Goal: Information Seeking & Learning: Understand process/instructions

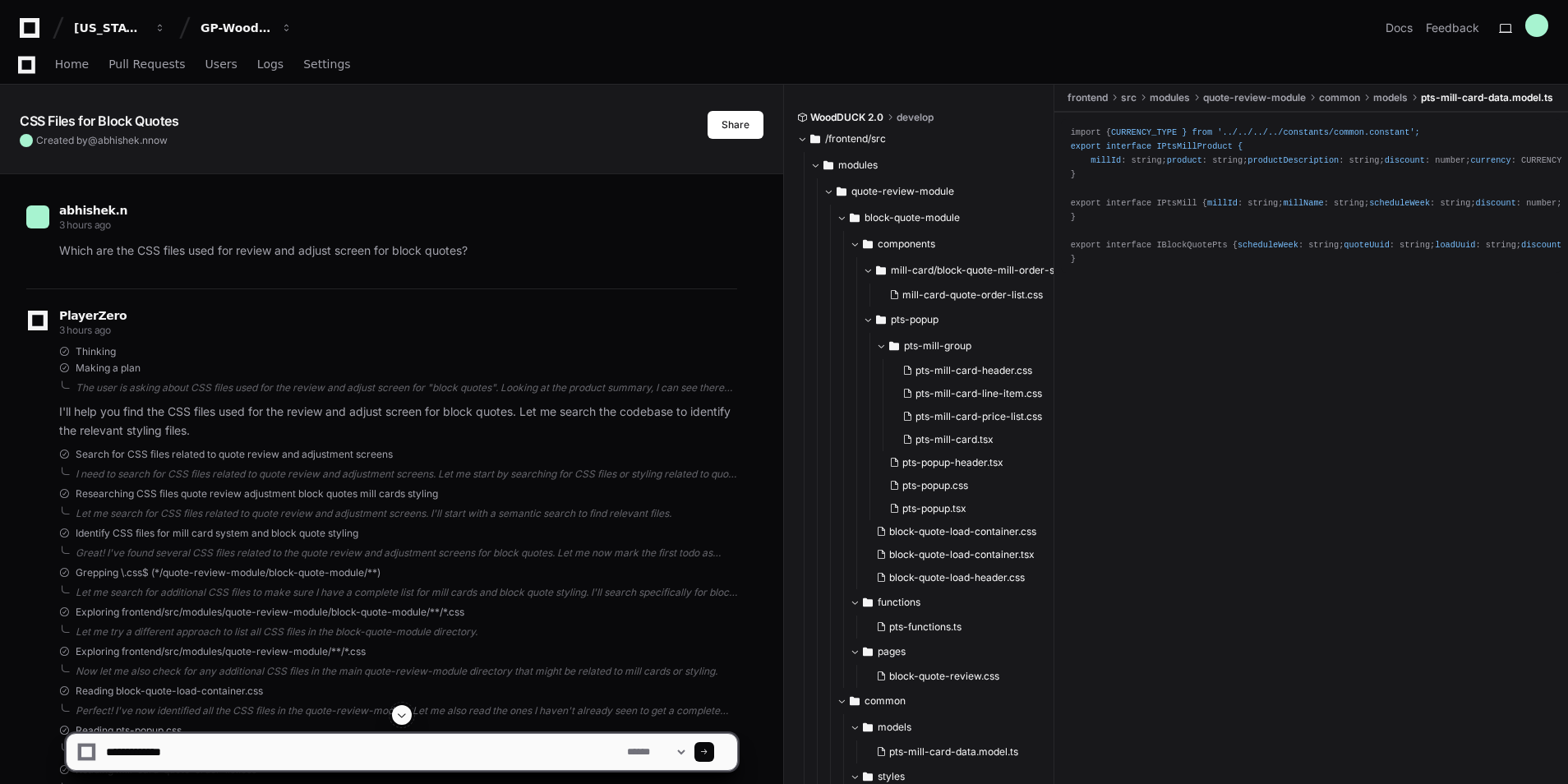
scroll to position [6928, 0]
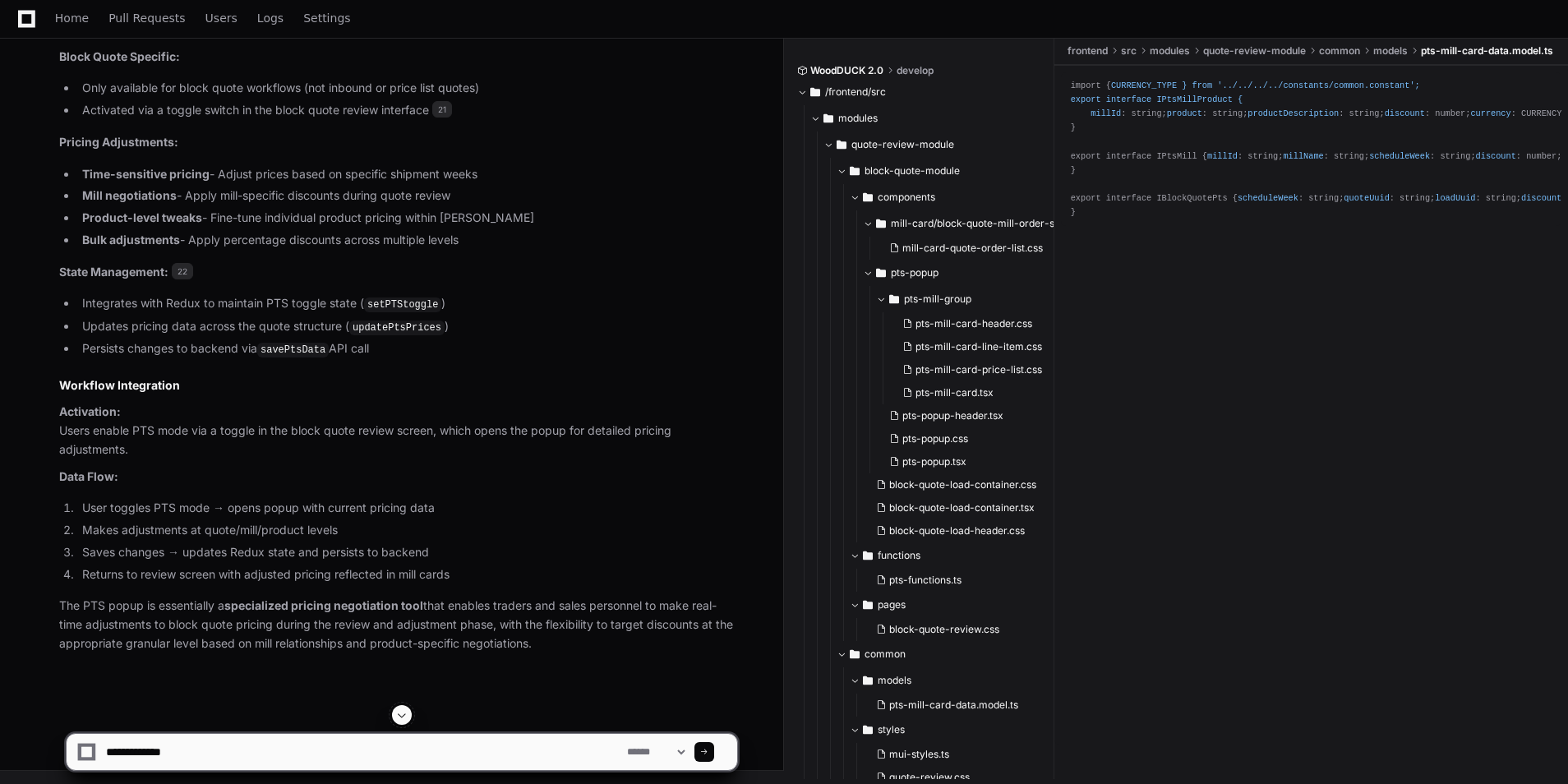
drag, startPoint x: 392, startPoint y: 741, endPoint x: 215, endPoint y: 438, distance: 350.9
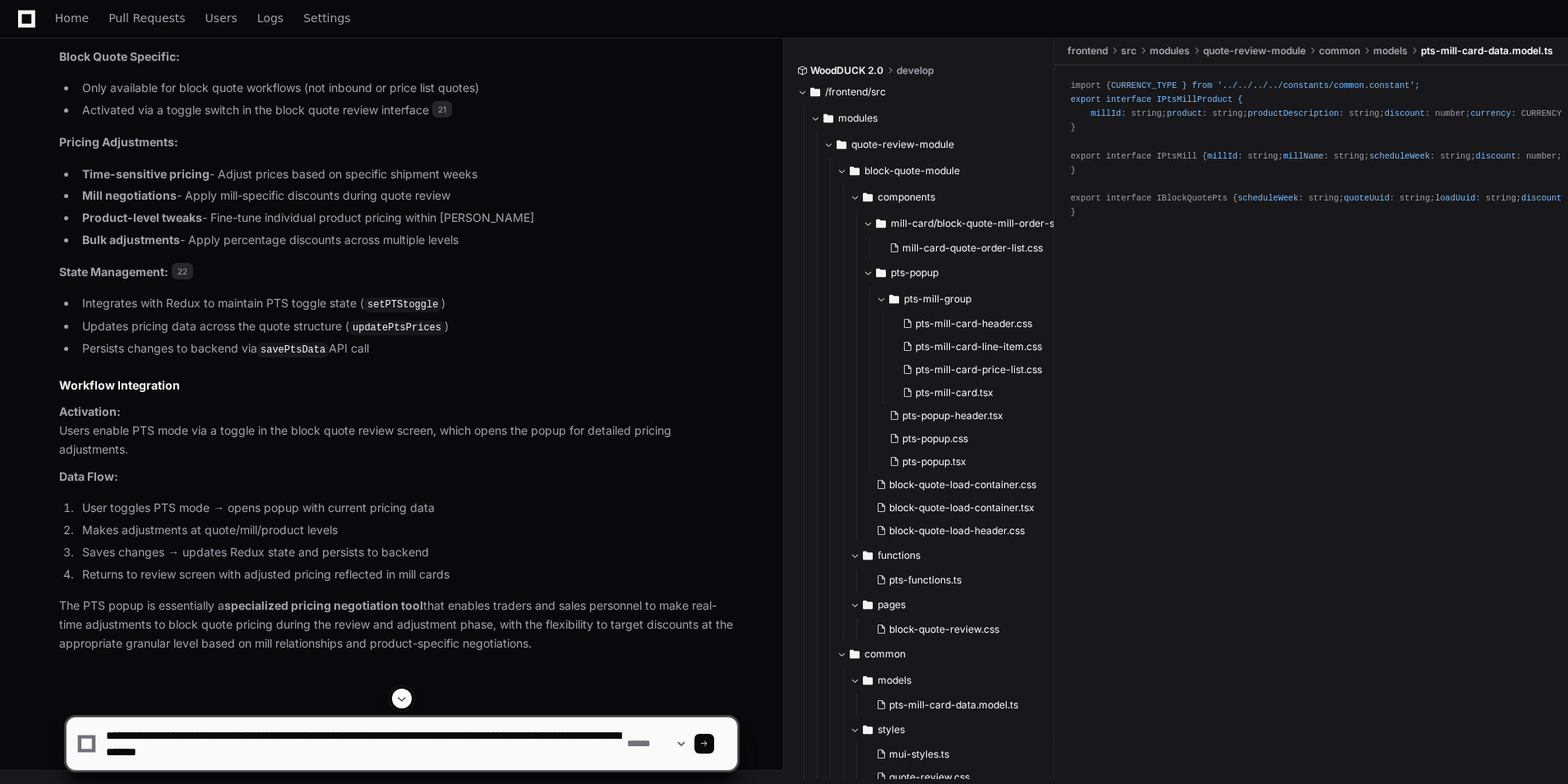
click at [333, 751] on textarea at bounding box center [363, 743] width 521 height 52
type textarea "**********"
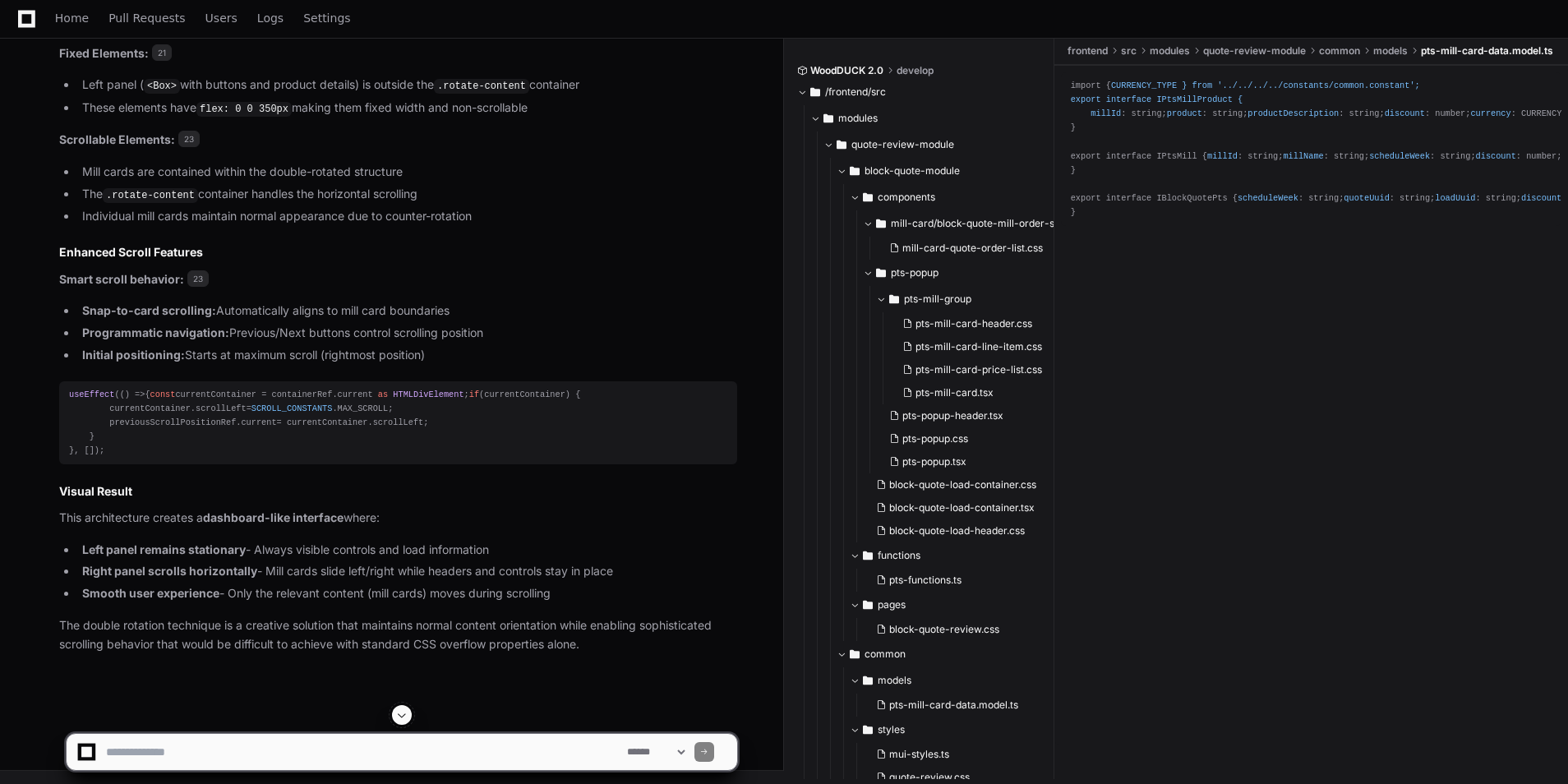
scroll to position [9598, 0]
click at [138, 756] on textarea at bounding box center [363, 751] width 521 height 36
click at [187, 762] on textarea at bounding box center [363, 751] width 521 height 36
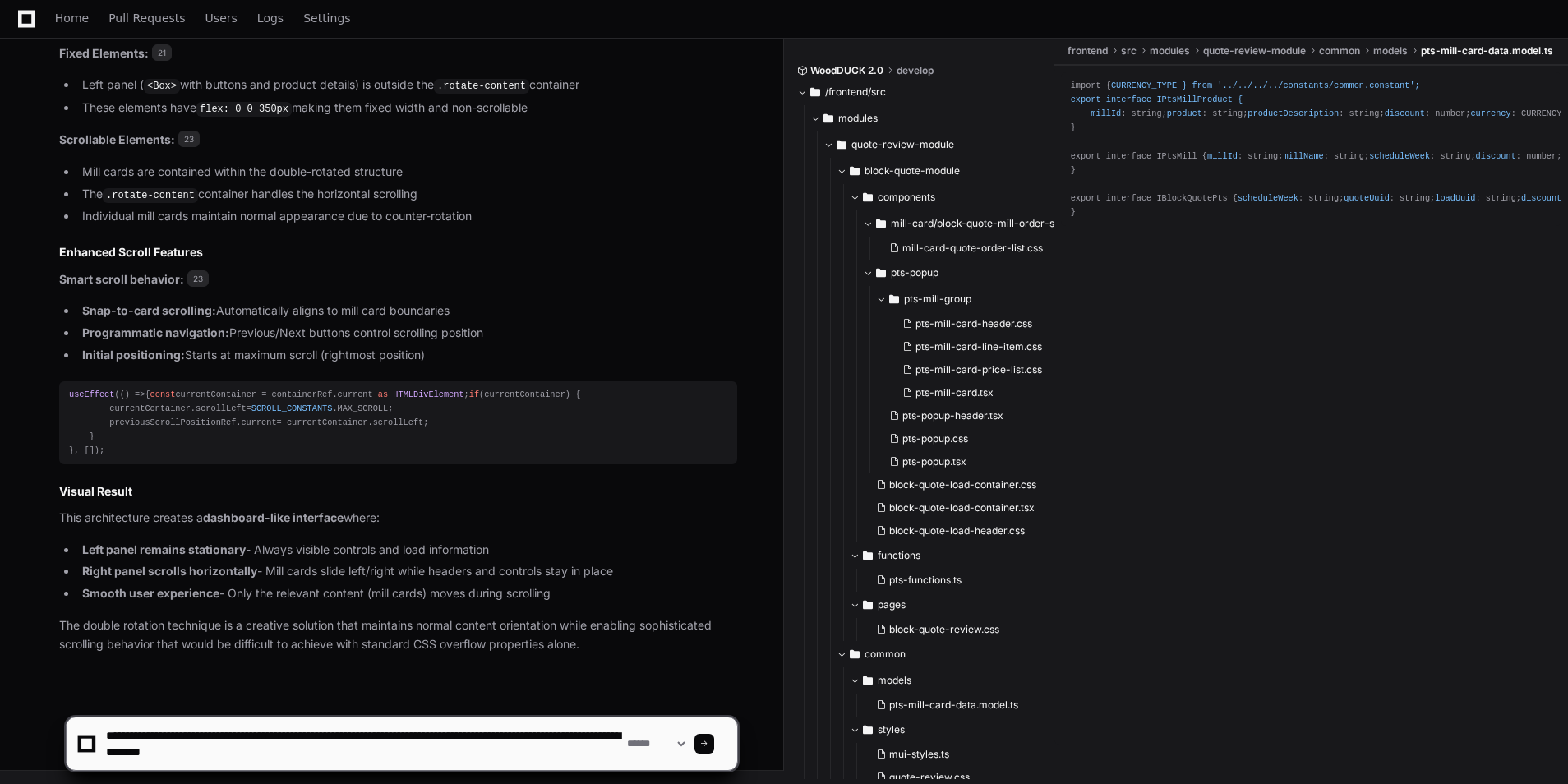
type textarea "**********"
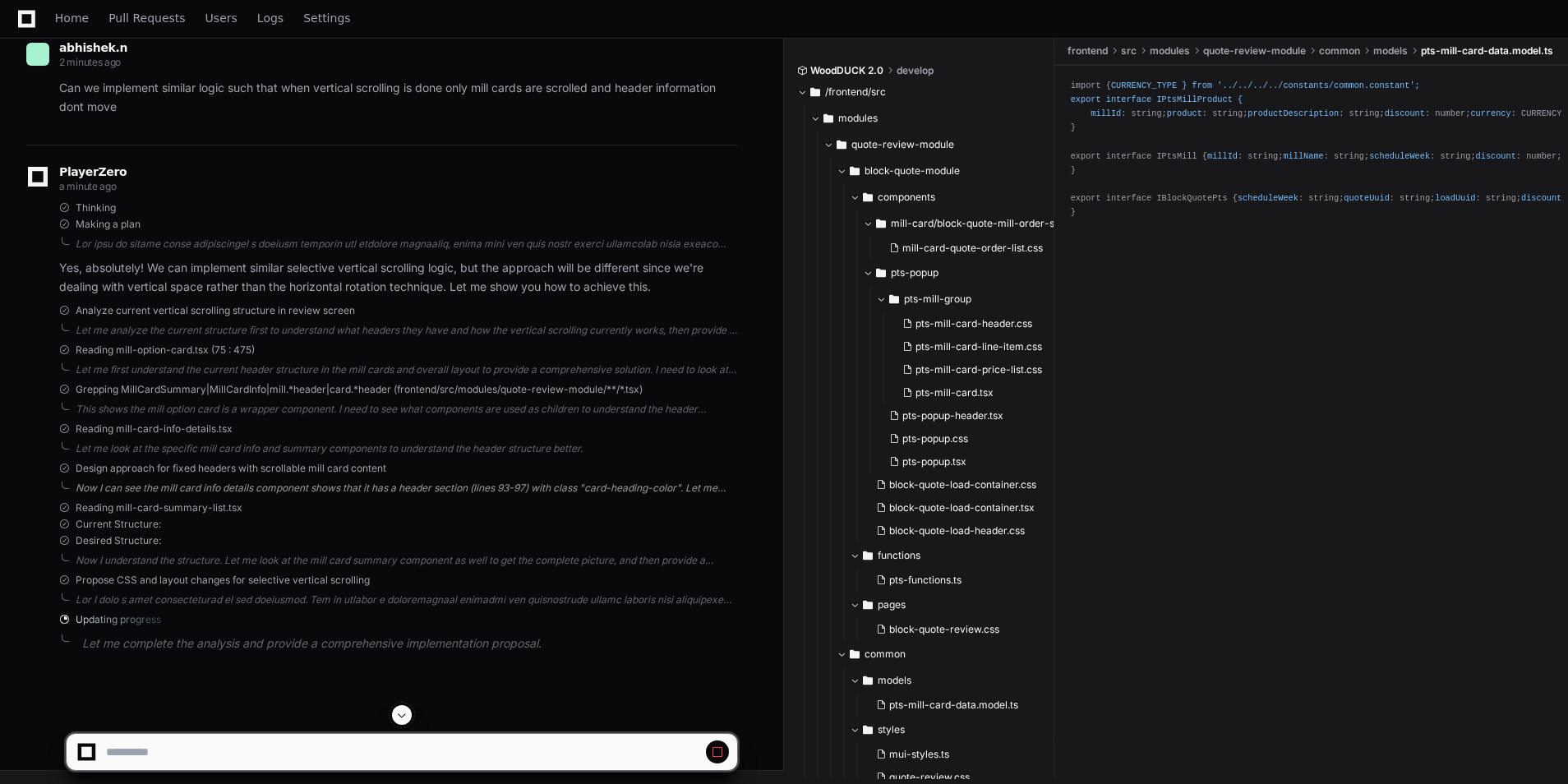
scroll to position [10259, 0]
click at [304, 554] on div "Now I understand the structure. Let me look at the mill card summary component …" at bounding box center [406, 560] width 662 height 13
drag, startPoint x: 74, startPoint y: 424, endPoint x: 85, endPoint y: 440, distance: 19.4
click at [72, 424] on div "Reading mill-card-info-details.tsx" at bounding box center [397, 424] width 677 height 13
click at [110, 456] on div "PlayerZero 2 minutes ago Thinking Making a plan Yes, absolutely! We can impleme…" at bounding box center [382, 410] width 711 height 541
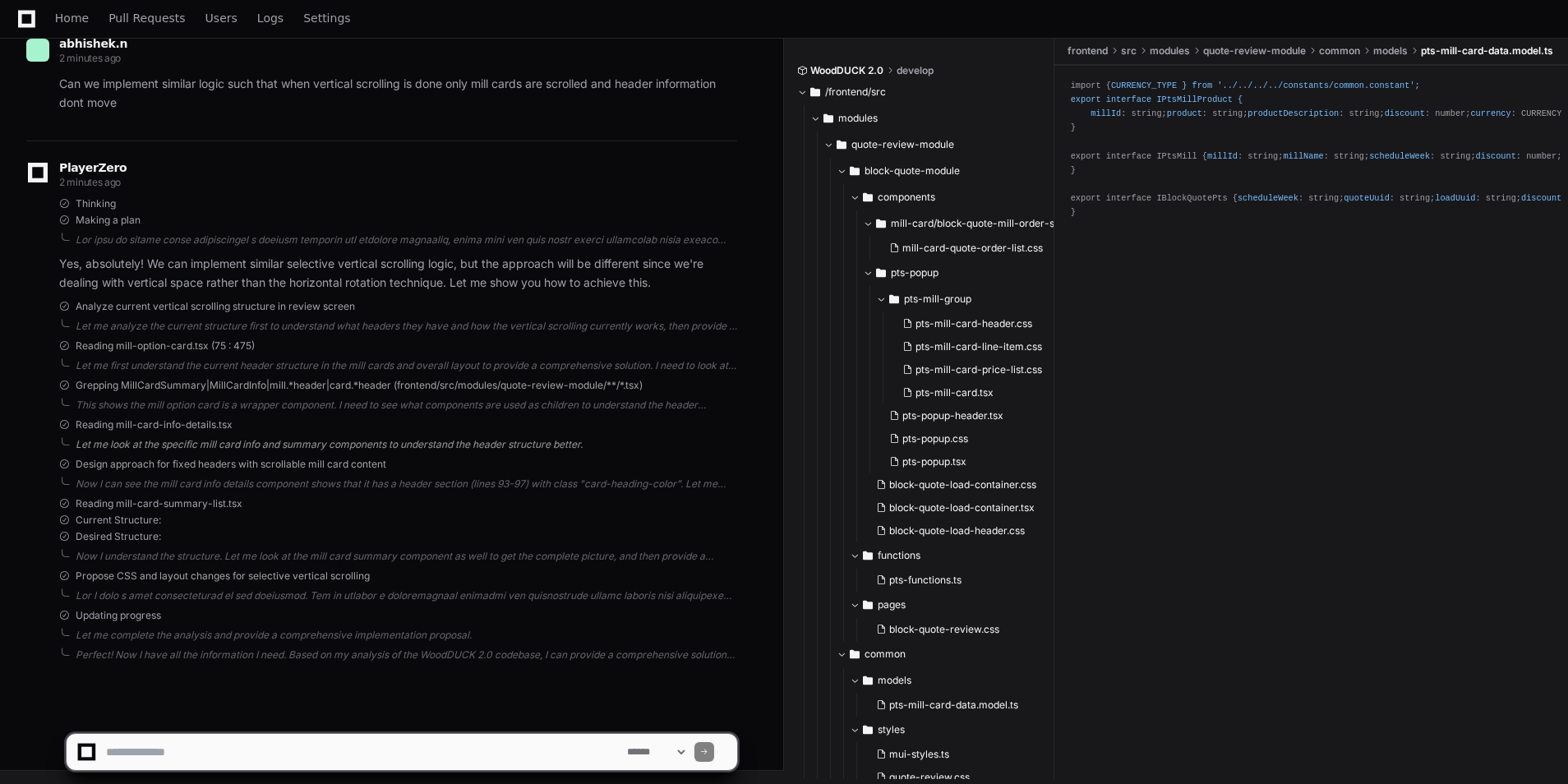
click at [110, 445] on div "Let me look at the specific mill card info and summary components to understand…" at bounding box center [406, 444] width 662 height 13
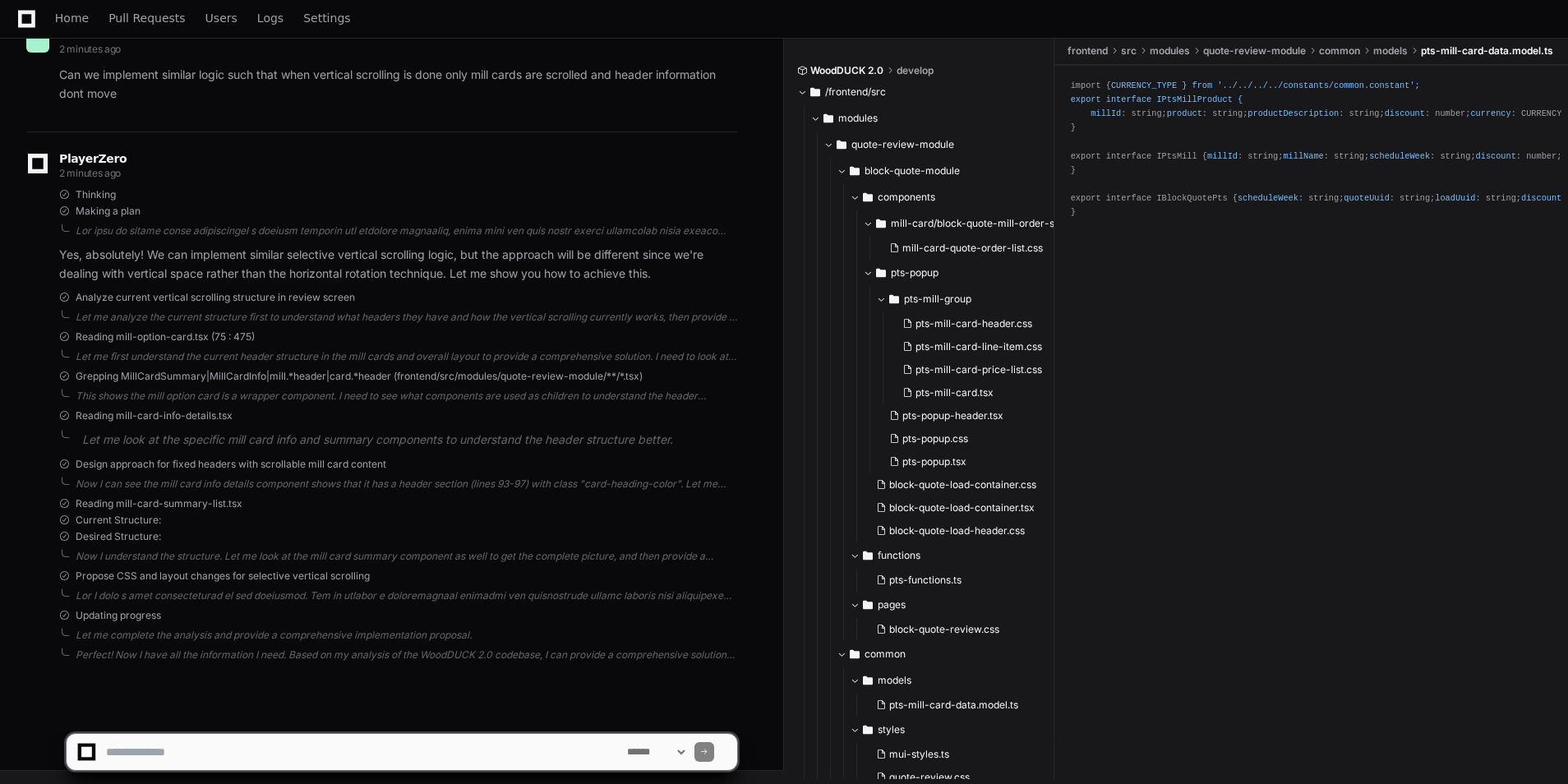
click at [142, 417] on div "PlayerZero 2 minutes ago Thinking Making a plan Yes, absolutely! We can impleme…" at bounding box center [382, 405] width 711 height 549
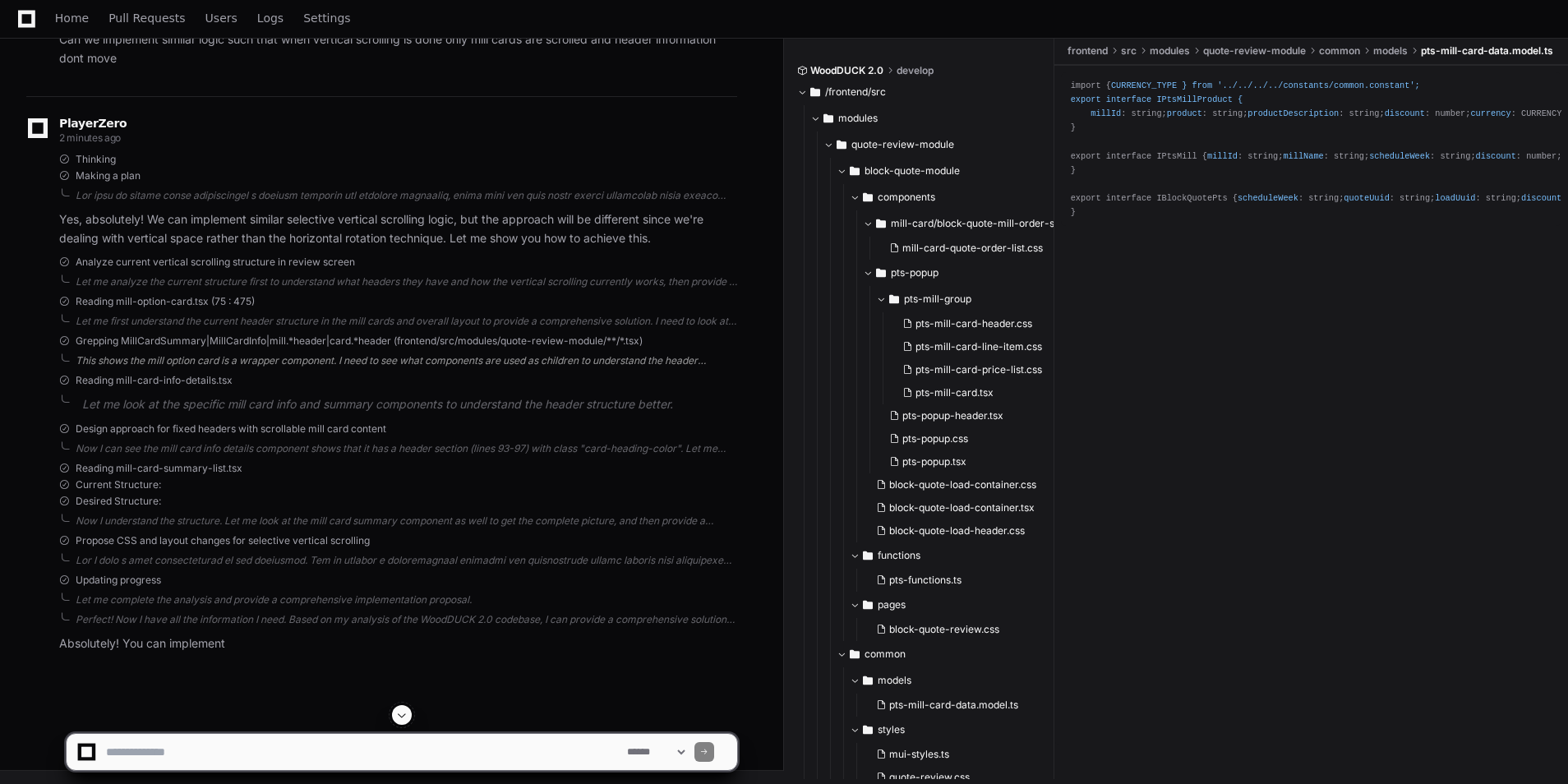
click at [146, 367] on div "This shows the mill option card is a wrapper component. I need to see what comp…" at bounding box center [406, 360] width 662 height 13
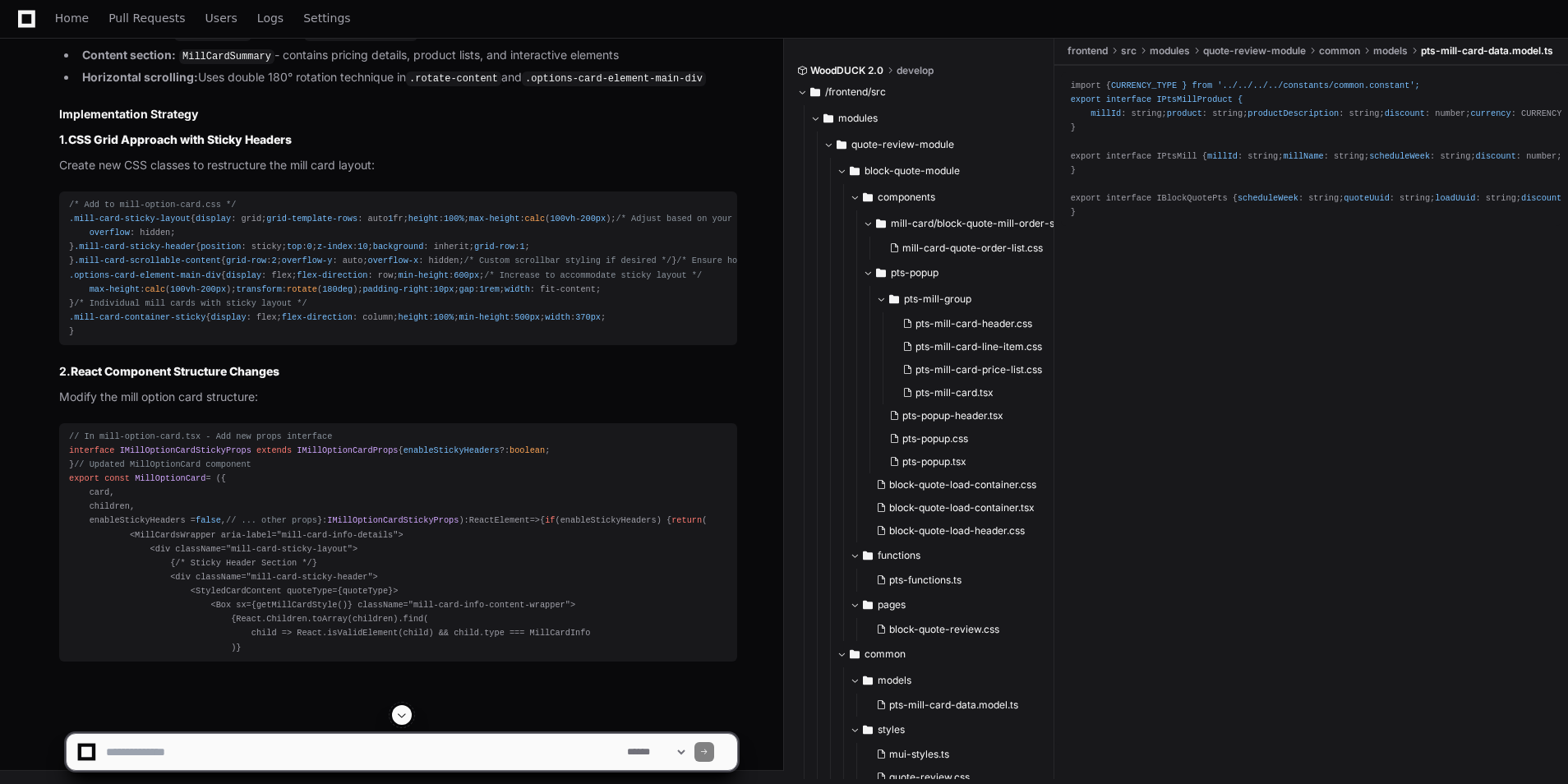
scroll to position [11119, 0]
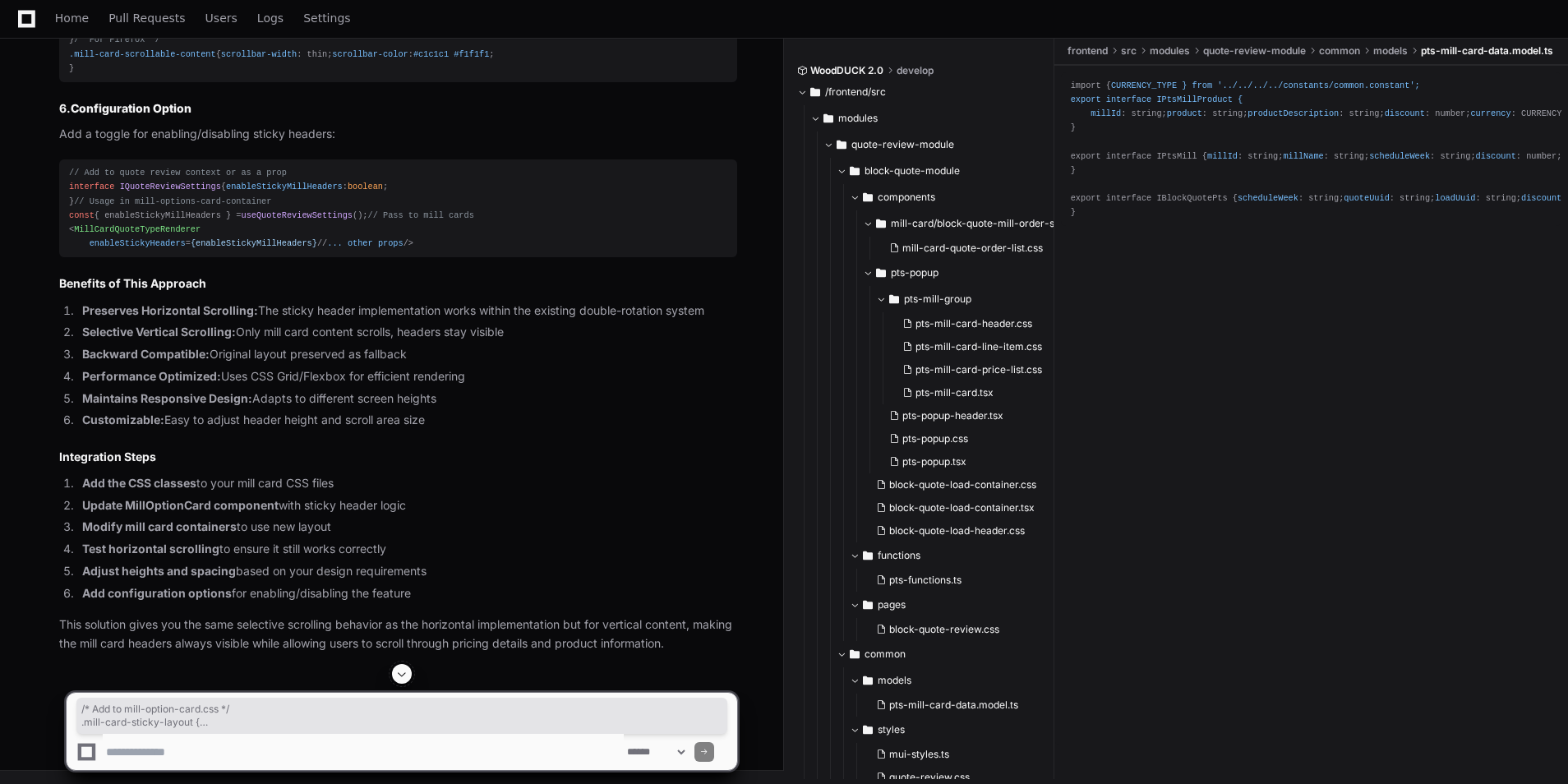
scroll to position [11614, 0]
drag, startPoint x: 68, startPoint y: 107, endPoint x: 151, endPoint y: 269, distance: 182.0
copy div "/* Add to mill-option-card.css */ .mill-card-sticky-layout { display : grid; gr…"
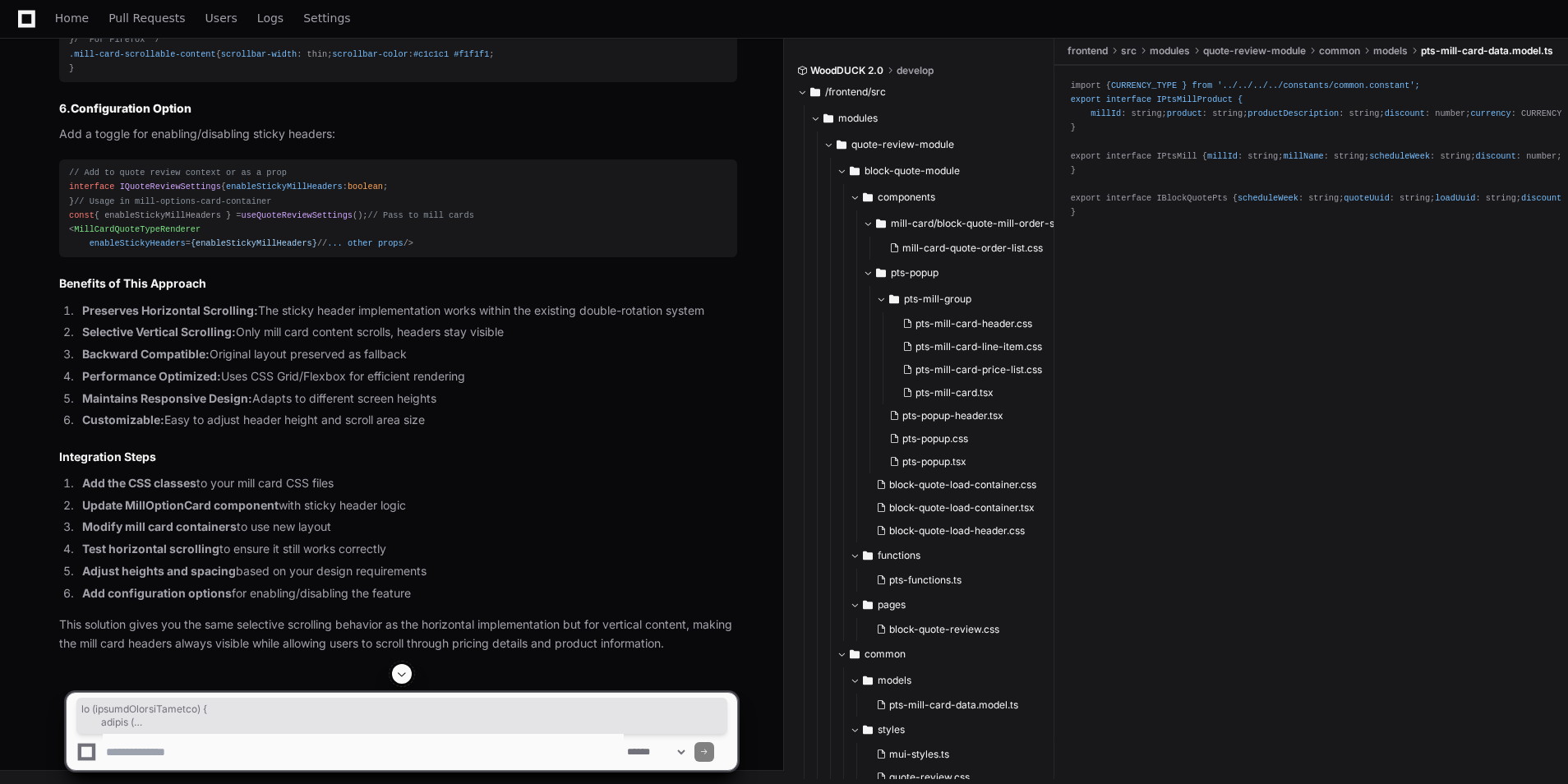
drag, startPoint x: 81, startPoint y: 483, endPoint x: 86, endPoint y: 234, distance: 249.1
drag, startPoint x: 86, startPoint y: 234, endPoint x: 94, endPoint y: 313, distance: 79.4
copy div "if (enableStickyHeaders) { return ( < MillCardsWrapper aria-label = "mill-card-…"
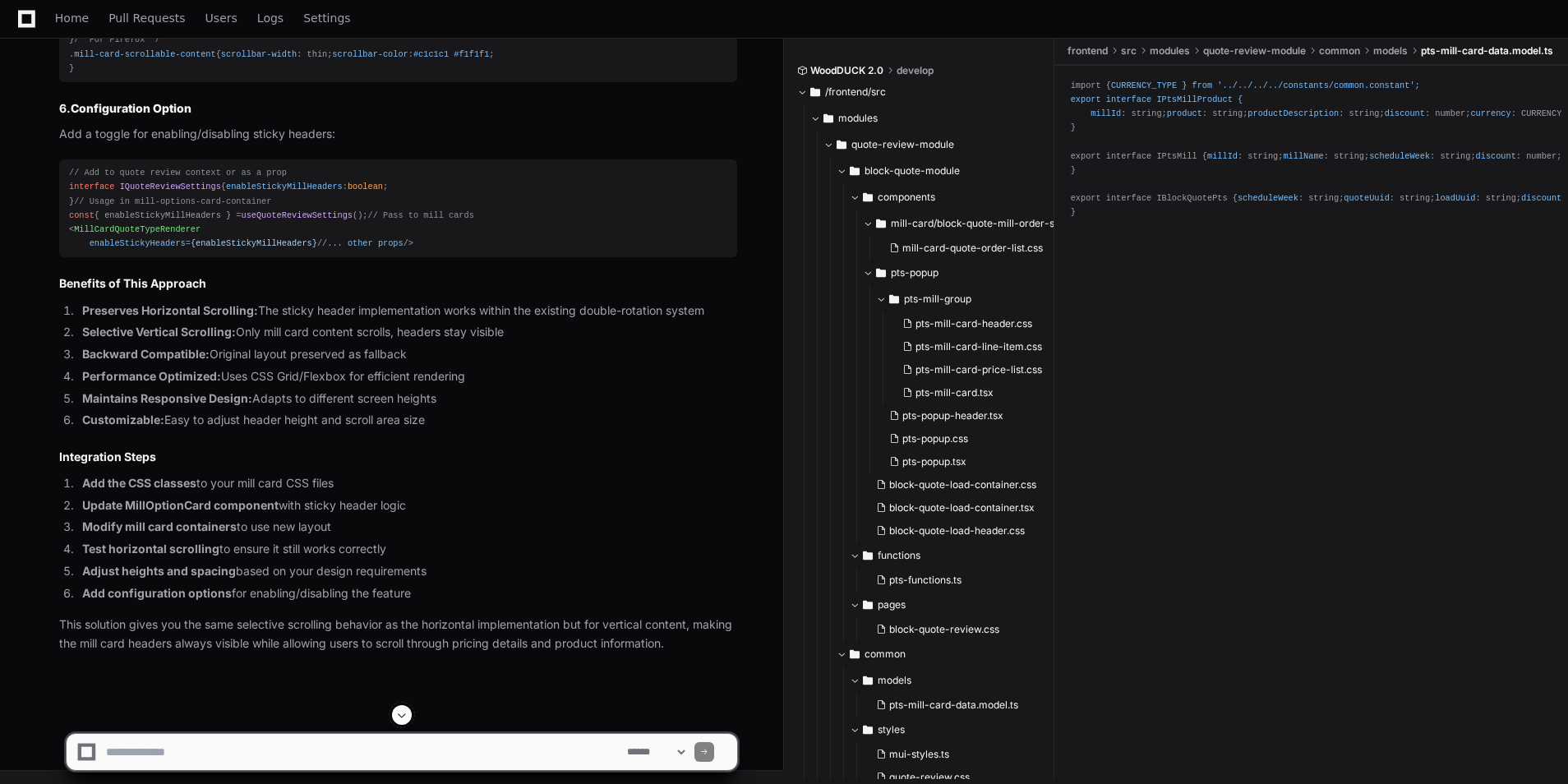
scroll to position [12710, 0]
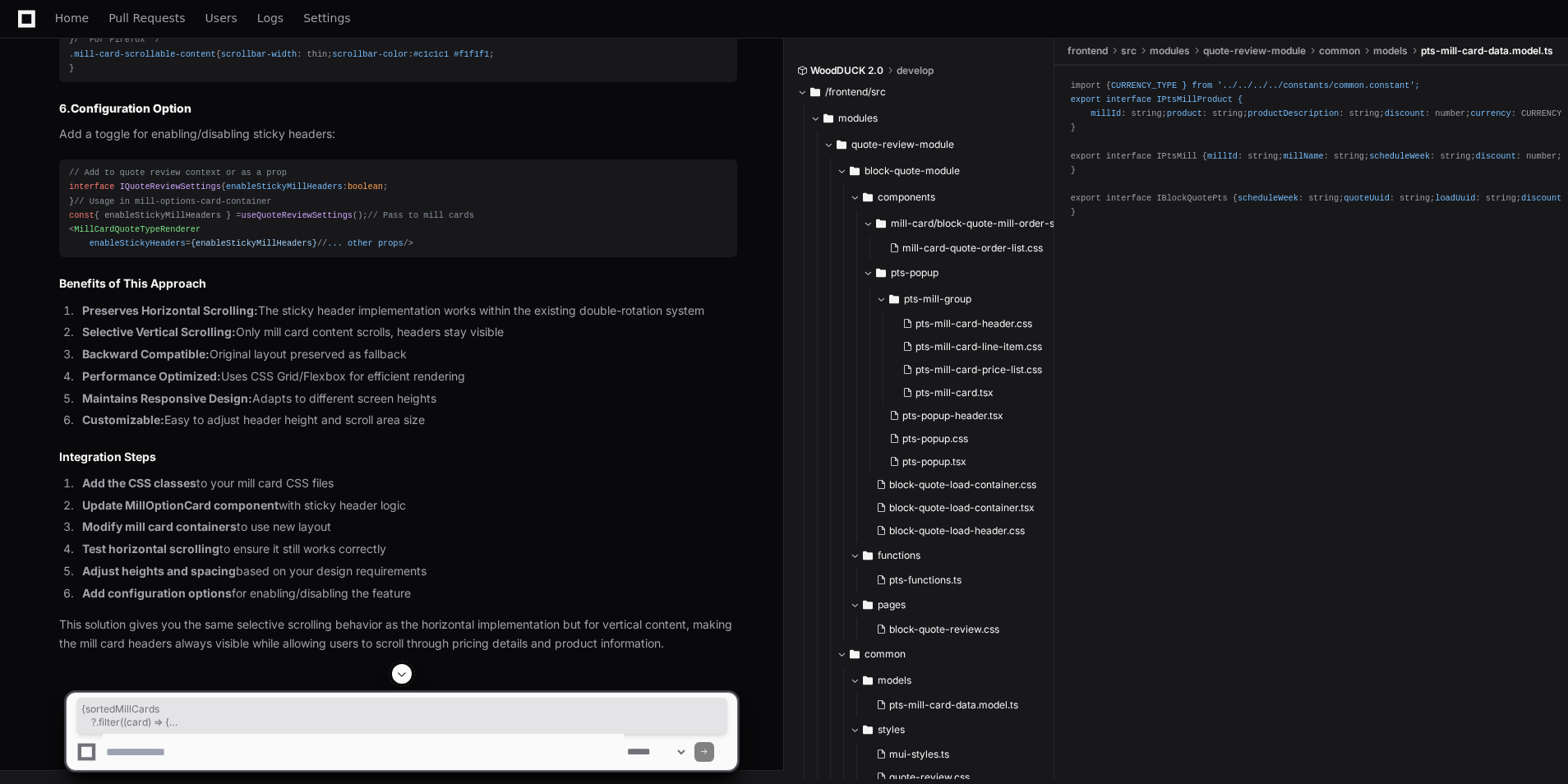
drag, startPoint x: 114, startPoint y: 456, endPoint x: 58, endPoint y: 120, distance: 340.6
copy div "{sortedMillCards ?. filter ( ( card ) => { if (loadData. isTrToggle && hideRail…"
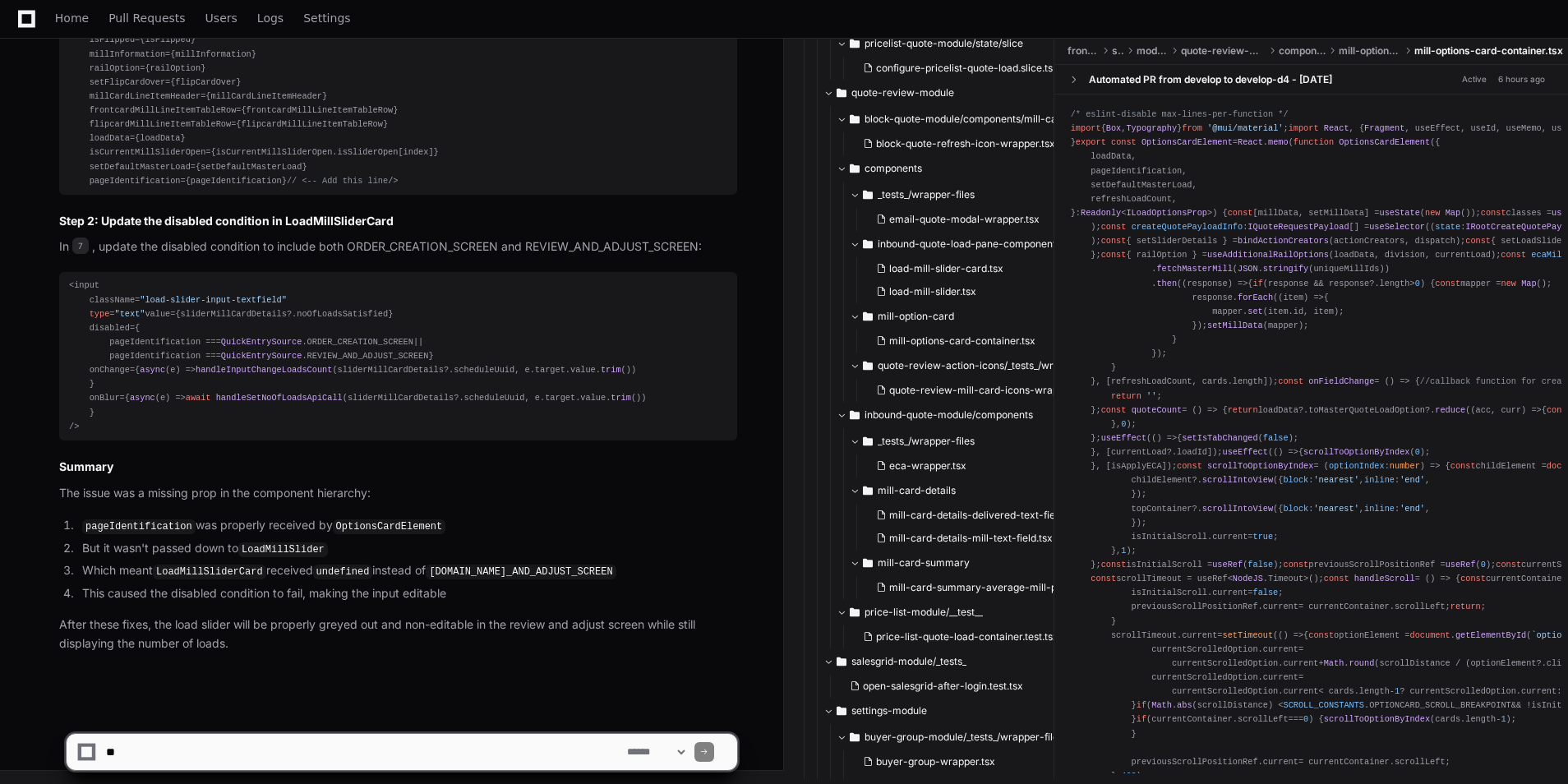
scroll to position [6358, 0]
